Goal: Transaction & Acquisition: Purchase product/service

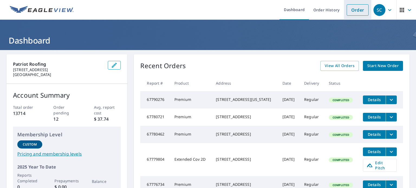
click at [350, 8] on link "Order" at bounding box center [357, 9] width 22 height 11
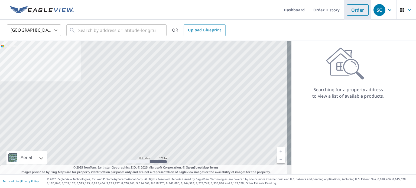
click at [350, 8] on link "Order" at bounding box center [357, 9] width 22 height 11
click at [86, 32] on input "text" at bounding box center [116, 30] width 77 height 15
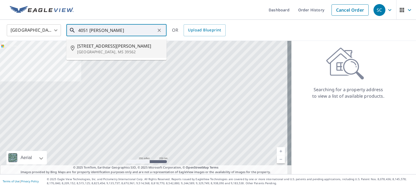
click at [86, 48] on span "[STREET_ADDRESS][PERSON_NAME]" at bounding box center [119, 46] width 85 height 6
type input "[STREET_ADDRESS][PERSON_NAME]"
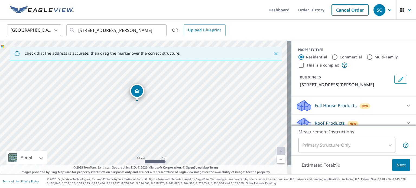
drag, startPoint x: 149, startPoint y: 93, endPoint x: 138, endPoint y: 92, distance: 11.2
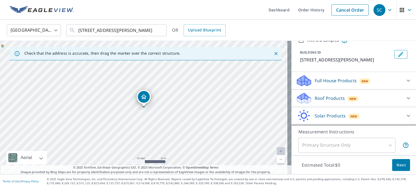
scroll to position [41, 0]
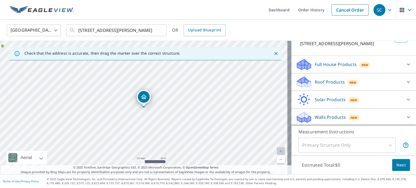
click at [316, 80] on p "Roof Products" at bounding box center [329, 82] width 30 height 6
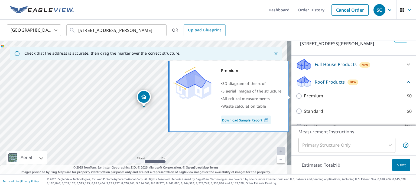
click at [305, 96] on p "Premium" at bounding box center [313, 96] width 19 height 7
click at [304, 96] on input "Premium $0" at bounding box center [299, 96] width 8 height 6
checkbox input "true"
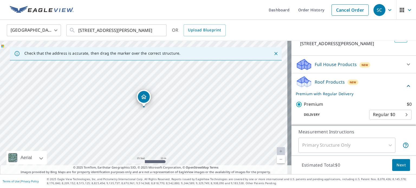
click at [396, 162] on span "Next" at bounding box center [400, 165] width 9 height 7
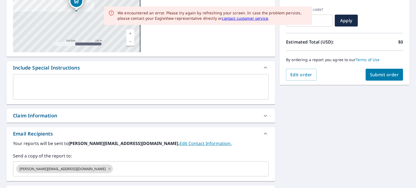
scroll to position [87, 0]
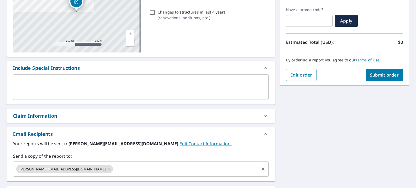
click at [107, 169] on icon at bounding box center [109, 169] width 4 height 6
checkbox input "true"
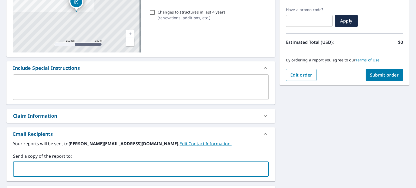
click at [64, 169] on input "text" at bounding box center [136, 169] width 242 height 10
type input "[PERSON_NAME][EMAIL_ADDRESS][DOMAIN_NAME]"
click at [375, 74] on span "Submit order" at bounding box center [384, 75] width 29 height 6
checkbox input "true"
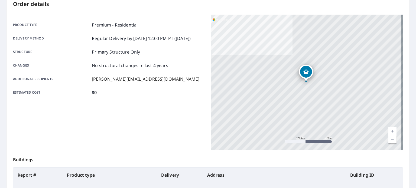
scroll to position [61, 0]
